Goal: Task Accomplishment & Management: Use online tool/utility

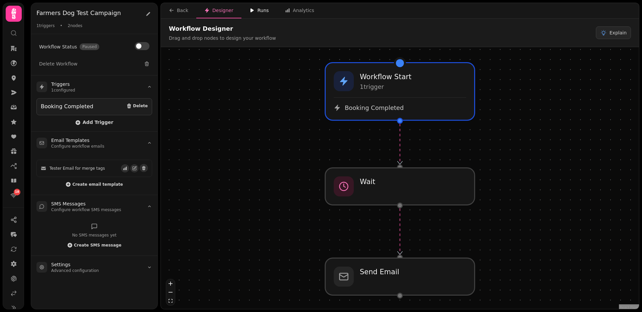
click at [256, 11] on div "Runs" at bounding box center [258, 10] width 19 height 7
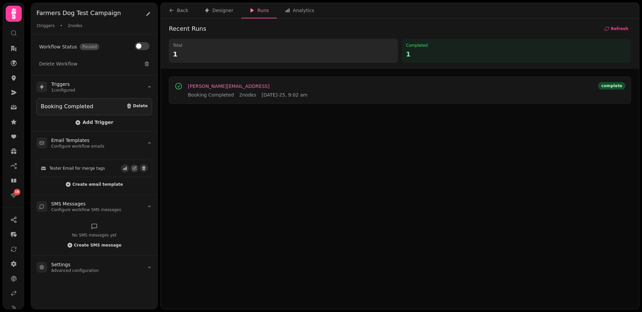
click at [217, 87] on span "[PERSON_NAME][EMAIL_ADDRESS]" at bounding box center [229, 86] width 82 height 5
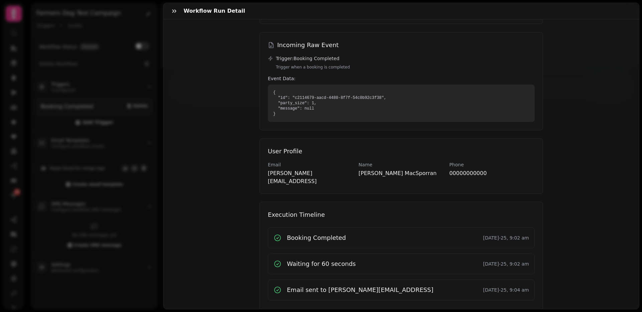
scroll to position [74, 0]
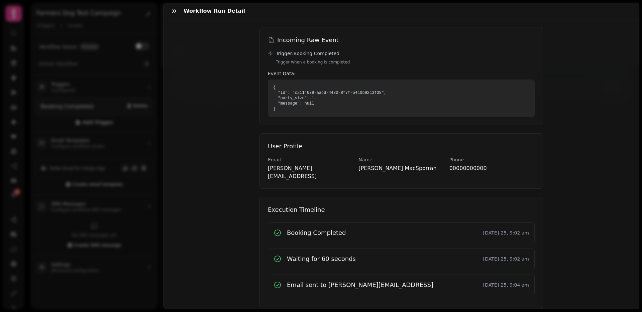
click at [125, 118] on div "Workflow Run Detail [PERSON_NAME][EMAIL_ADDRESS] Booking Completed [DATE]-25, 9…" at bounding box center [321, 161] width 642 height 301
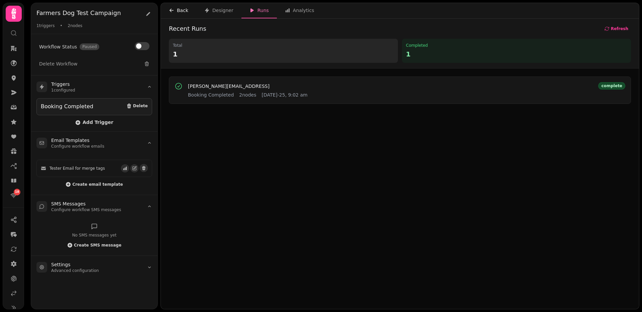
click at [176, 11] on div "Back" at bounding box center [178, 10] width 19 height 7
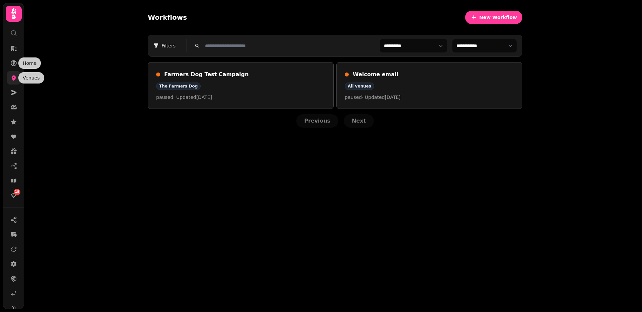
click at [14, 77] on icon at bounding box center [14, 78] width 4 height 5
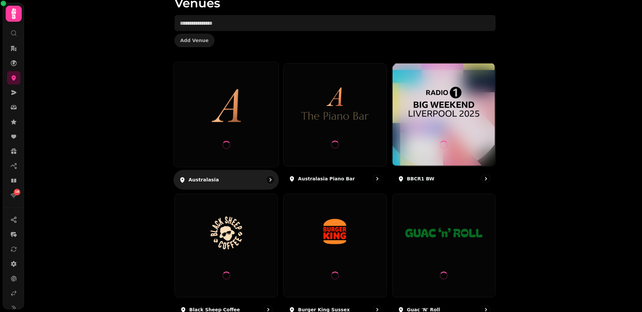
scroll to position [36, 0]
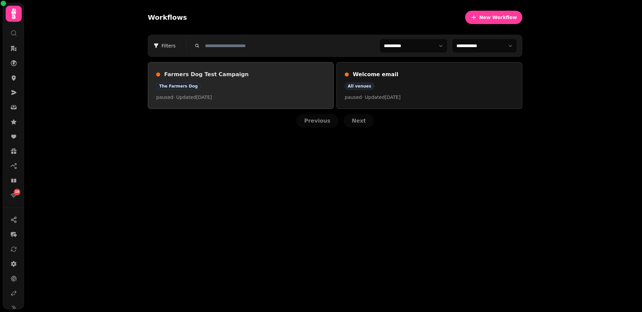
click at [178, 73] on h3 "Farmers Dog Test Campaign" at bounding box center [244, 75] width 161 height 8
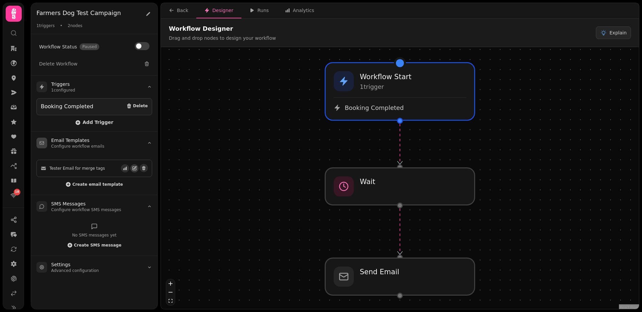
click at [135, 167] on icon "button" at bounding box center [135, 167] width 3 height 3
click at [90, 121] on span "Add Trigger" at bounding box center [94, 122] width 38 height 5
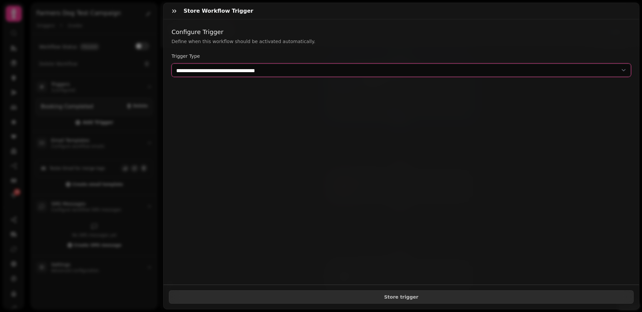
click at [270, 69] on select "**********" at bounding box center [400, 69] width 459 height 13
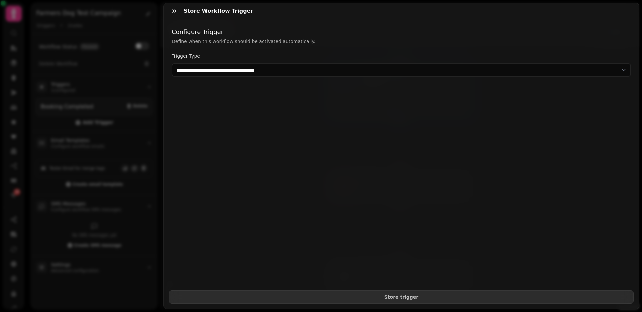
click at [4, 212] on div "**********" at bounding box center [321, 161] width 642 height 301
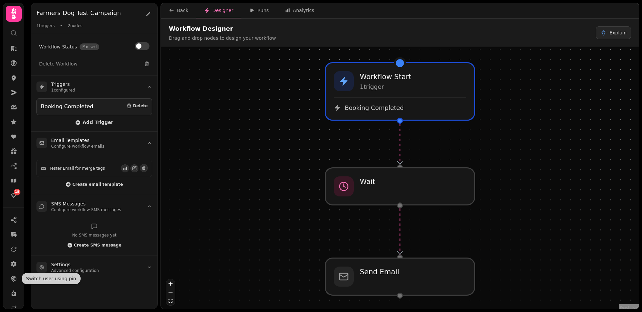
scroll to position [23, 0]
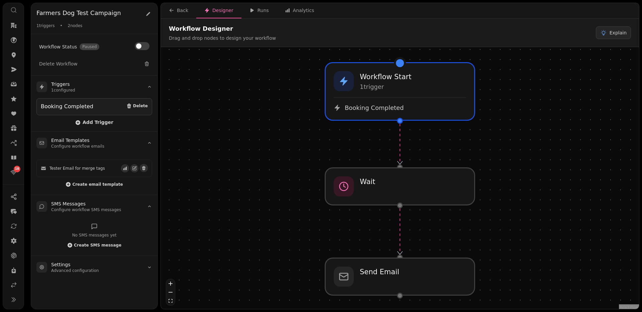
click at [13, 9] on icon at bounding box center [13, 10] width 7 height 7
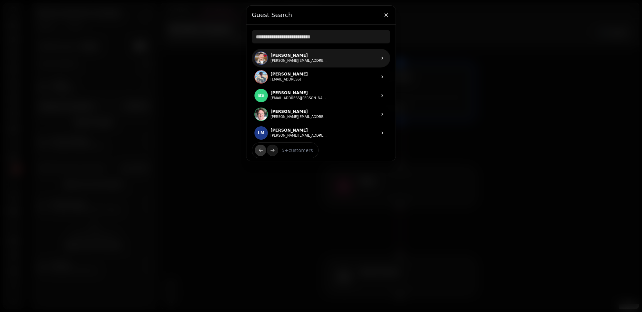
click at [311, 55] on p "Lewis MacSporran" at bounding box center [298, 55] width 57 height 5
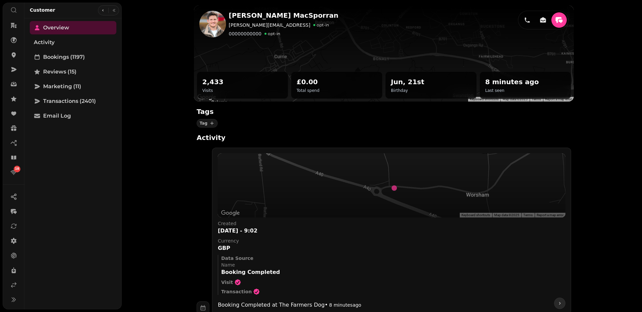
click at [159, 184] on div "Lewis MacSporran lewis.macsporran@stampede.ai opt-in 00000000000 opt-in 2,433 V…" at bounding box center [382, 156] width 520 height 312
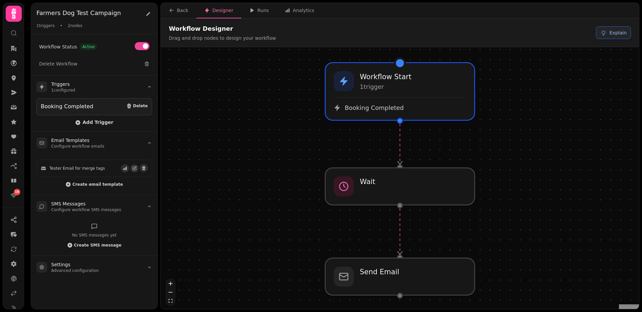
click at [619, 33] on span "Explain" at bounding box center [617, 32] width 17 height 7
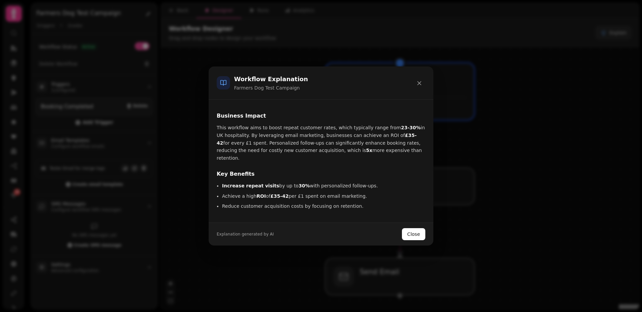
scroll to position [113, 0]
click at [277, 142] on p "This workflow aims to boost repeat customer rates, which typically range from 2…" at bounding box center [321, 143] width 209 height 38
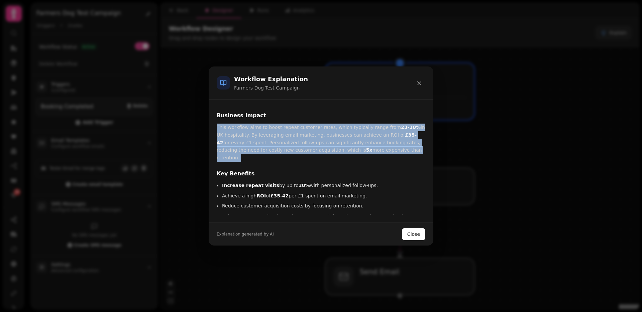
click at [277, 142] on p "This workflow aims to boost repeat customer rates, which typically range from 2…" at bounding box center [321, 143] width 209 height 38
copy div "This workflow aims to boost repeat customer rates, which typically range from 2…"
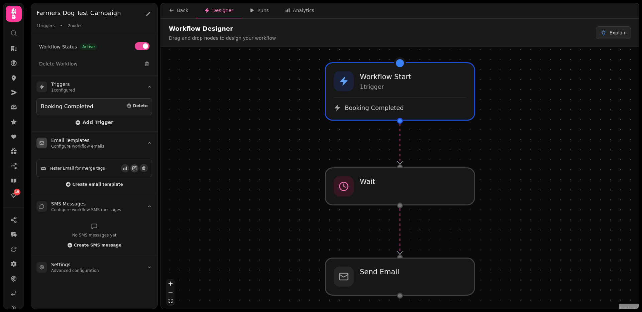
click at [134, 168] on icon "button" at bounding box center [134, 168] width 5 height 5
click at [135, 167] on icon "button" at bounding box center [134, 168] width 5 height 5
select select "**********"
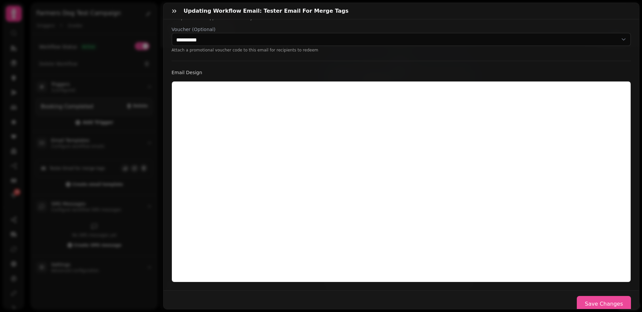
scroll to position [135, 0]
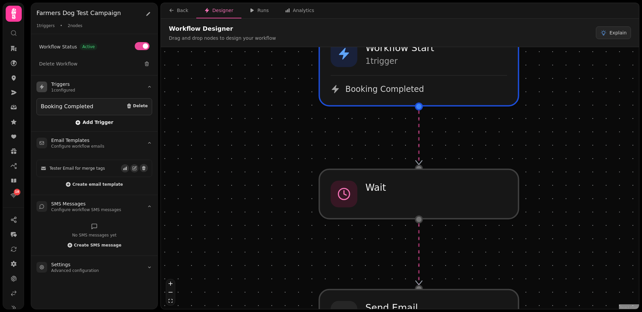
click at [97, 120] on span "Add Trigger" at bounding box center [94, 122] width 38 height 5
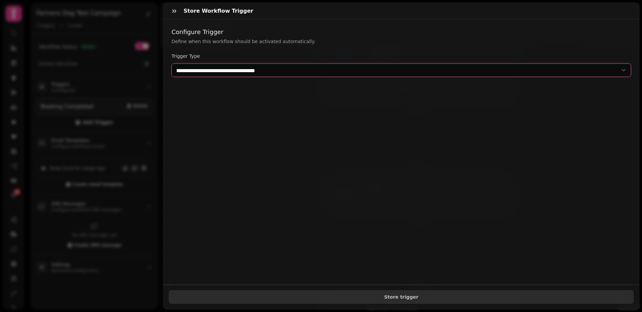
click at [256, 66] on select "**********" at bounding box center [400, 69] width 459 height 13
click at [171, 63] on select "**********" at bounding box center [400, 69] width 459 height 13
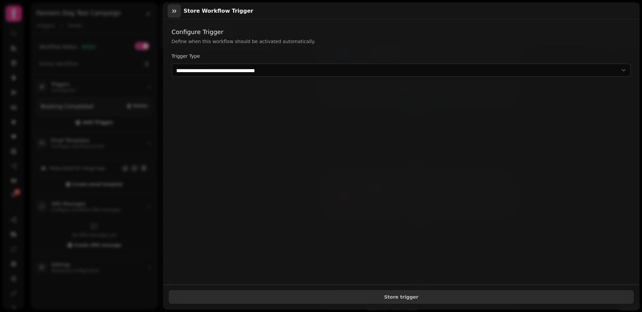
click at [174, 14] on icon "button" at bounding box center [174, 11] width 7 height 7
